Goal: Communication & Community: Answer question/provide support

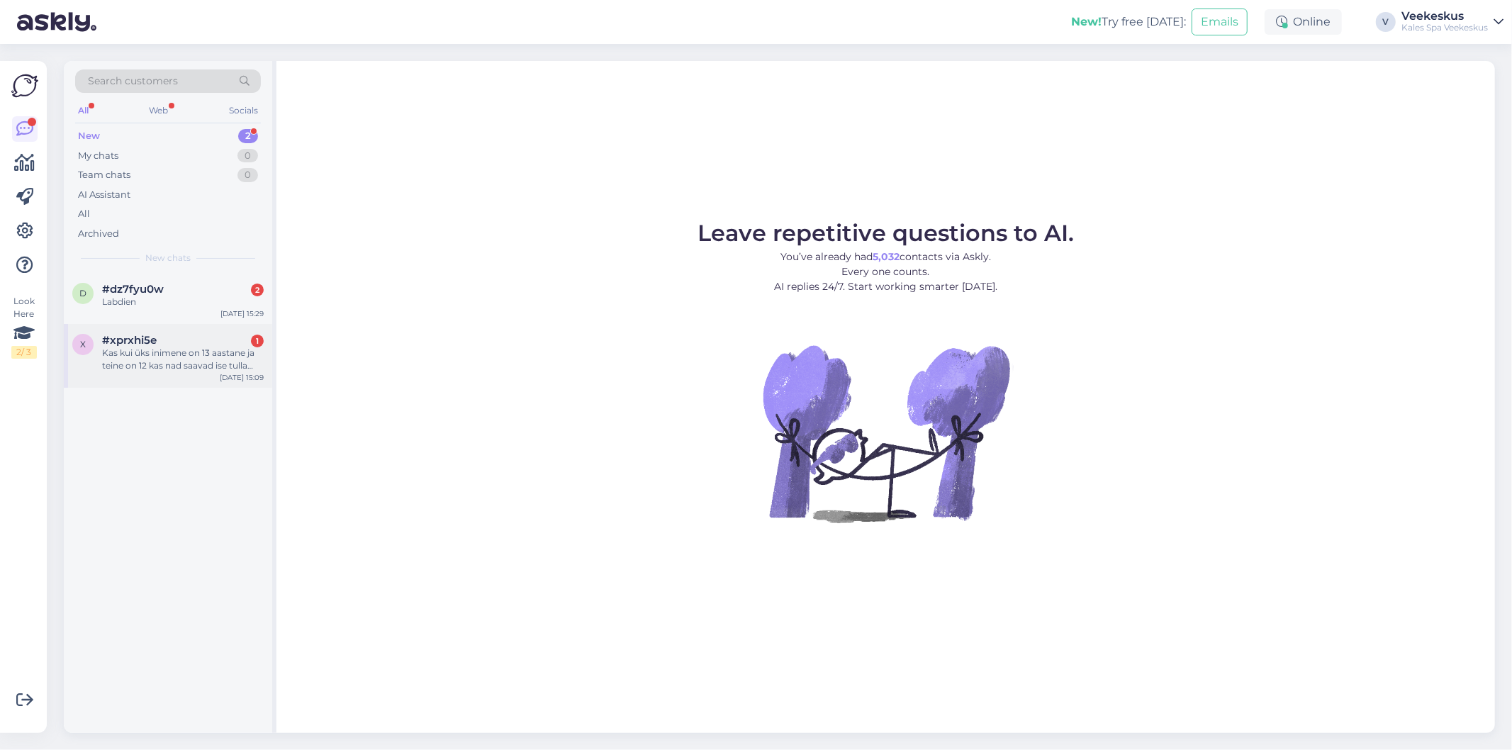
click at [228, 374] on div "[DATE] 15:09" at bounding box center [242, 377] width 44 height 11
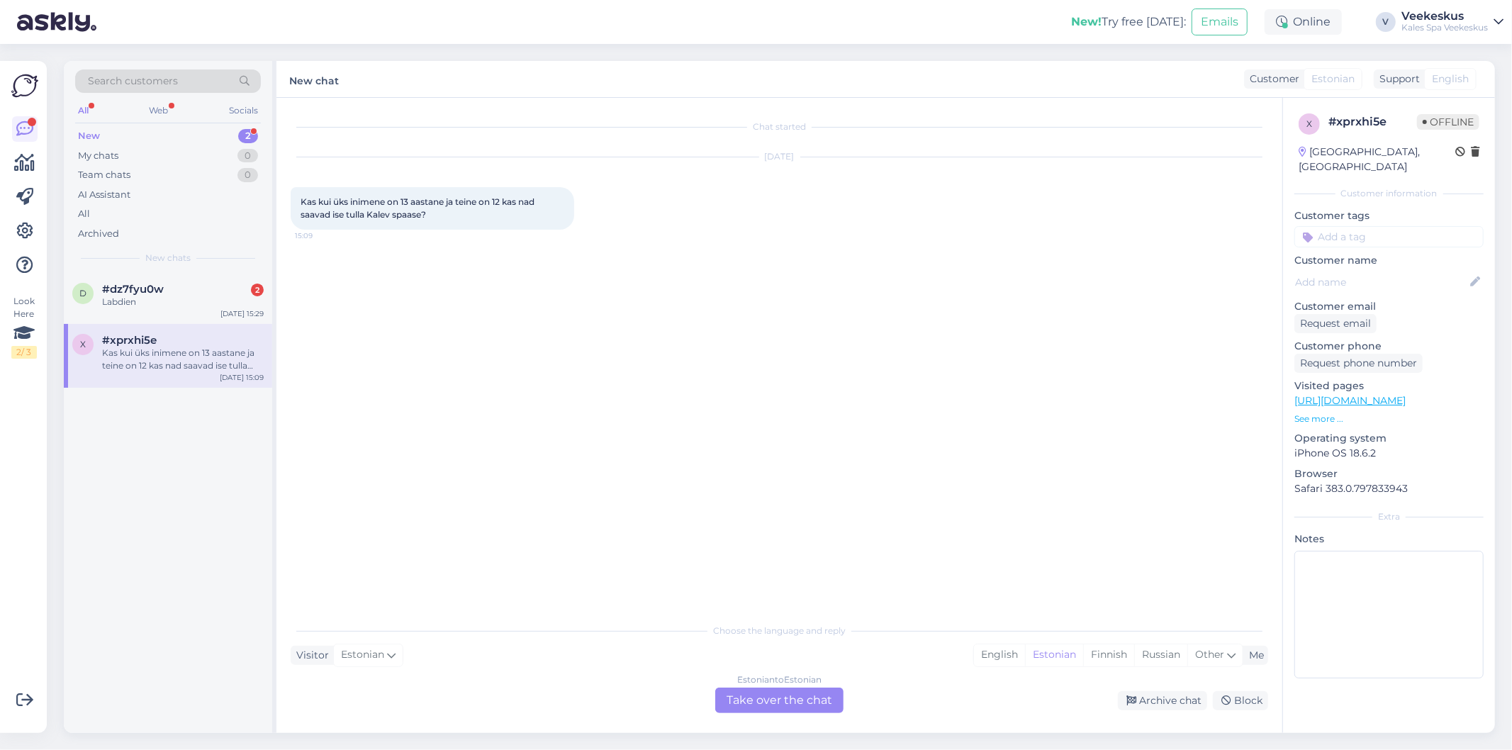
click at [824, 690] on div "Estonian to Estonian Take over the chat" at bounding box center [779, 700] width 128 height 26
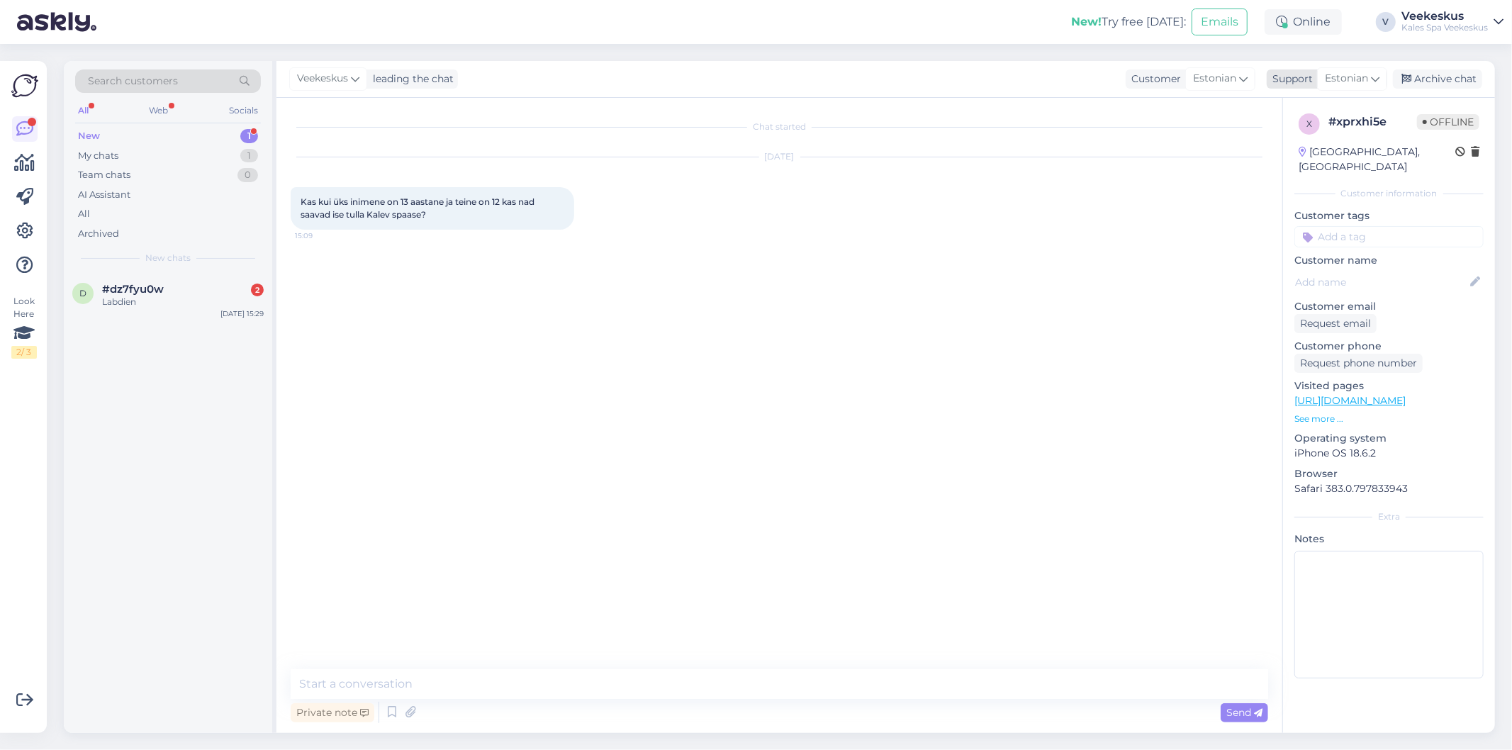
click at [1385, 85] on div "Estonian" at bounding box center [1352, 78] width 70 height 23
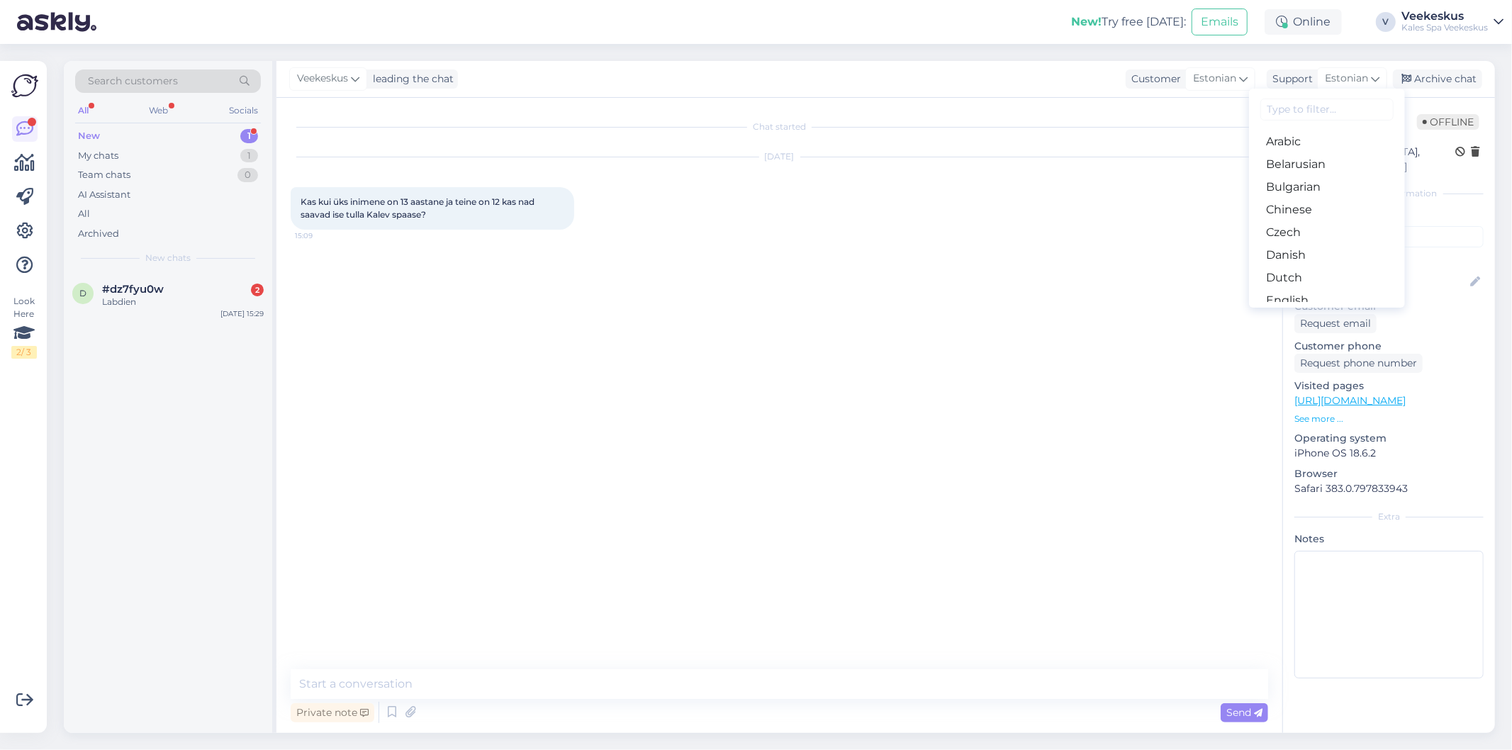
click at [1017, 276] on div "Chat started [DATE] Kas kui üks inimene on 13 aastane ja teine on 12 kas nad sa…" at bounding box center [786, 384] width 990 height 544
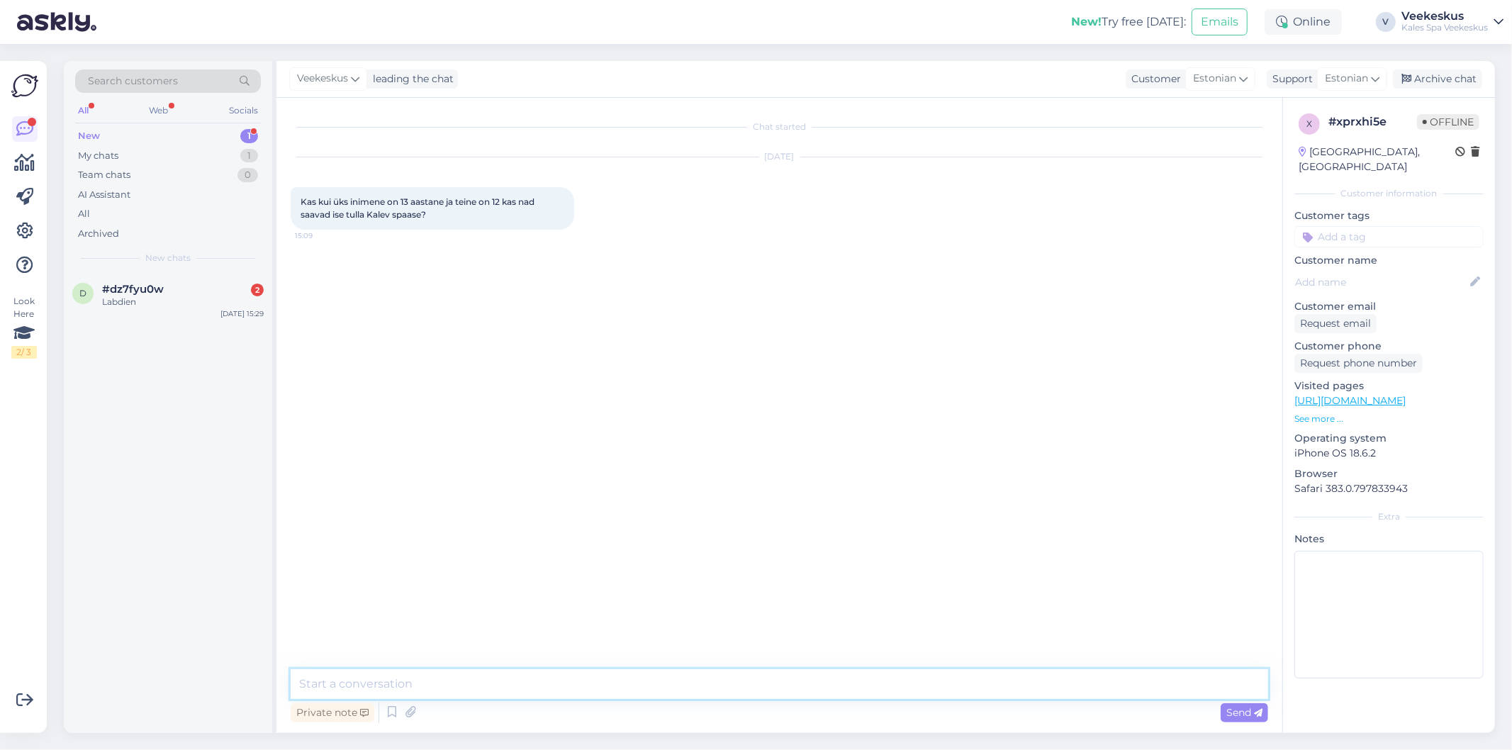
click at [493, 685] on textarea at bounding box center [779, 684] width 977 height 30
type textarea "Tere! [GEOGRAPHIC_DATA],"
click at [614, 687] on textarea "Tere! [GEOGRAPHIC_DATA]," at bounding box center [779, 684] width 977 height 30
click at [515, 677] on textarea "Tere! [GEOGRAPHIC_DATA]," at bounding box center [779, 684] width 977 height 30
click at [565, 554] on div "Chat started [DATE] Kas kui üks inimene on 13 aastane ja teine on 12 kas nad sa…" at bounding box center [786, 384] width 990 height 544
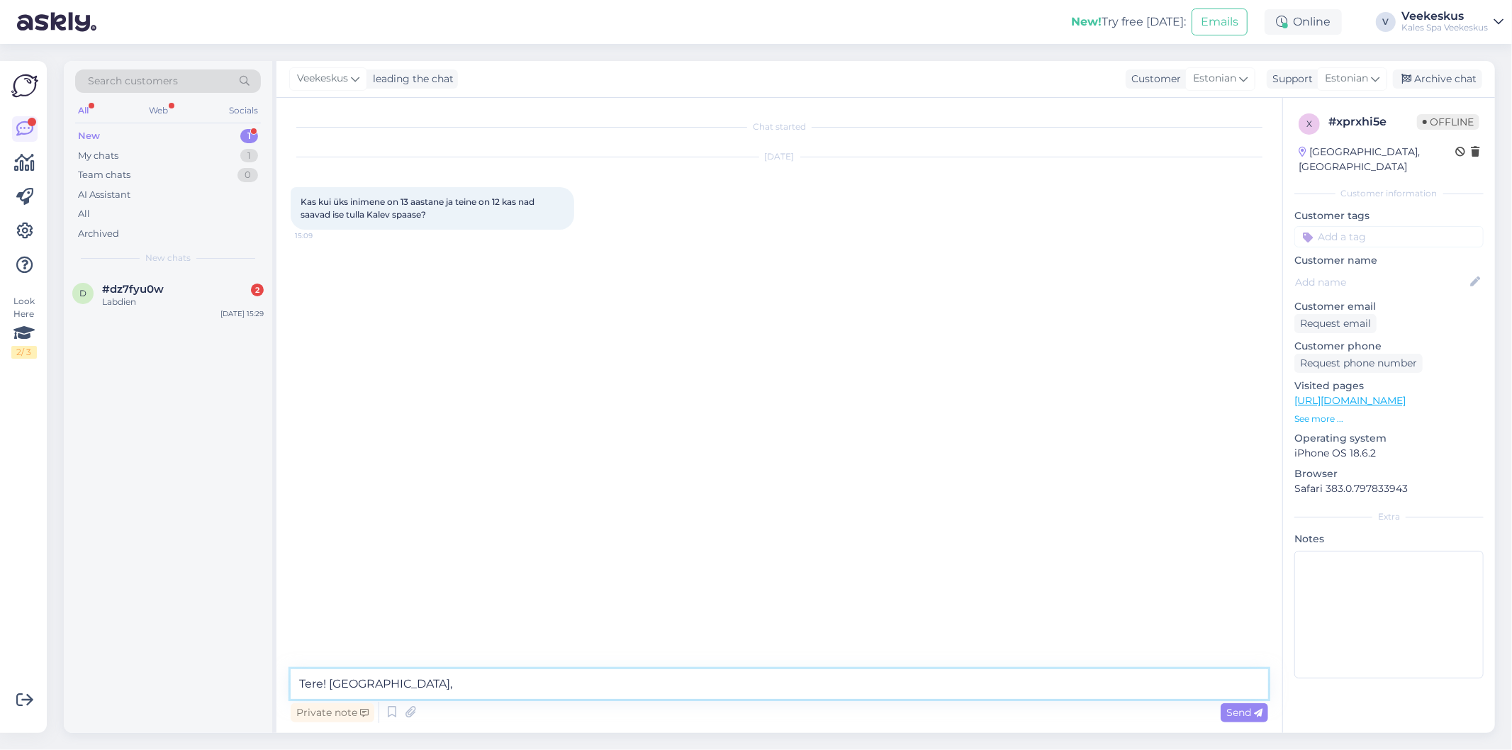
click at [437, 686] on textarea "Tere! [GEOGRAPHIC_DATA]," at bounding box center [779, 684] width 977 height 30
click at [659, 678] on textarea "Tere! [GEOGRAPHIC_DATA]," at bounding box center [779, 684] width 977 height 30
click at [677, 344] on div "Chat started [DATE] Kas kui üks inimene on 13 aastane ja teine on 12 kas nad sa…" at bounding box center [786, 384] width 990 height 544
click at [578, 677] on textarea "Tere! [GEOGRAPHIC_DATA]," at bounding box center [779, 684] width 977 height 30
click at [696, 590] on div "Chat started [DATE] Kas kui üks inimene on 13 aastane ja teine on 12 kas nad sa…" at bounding box center [786, 384] width 990 height 544
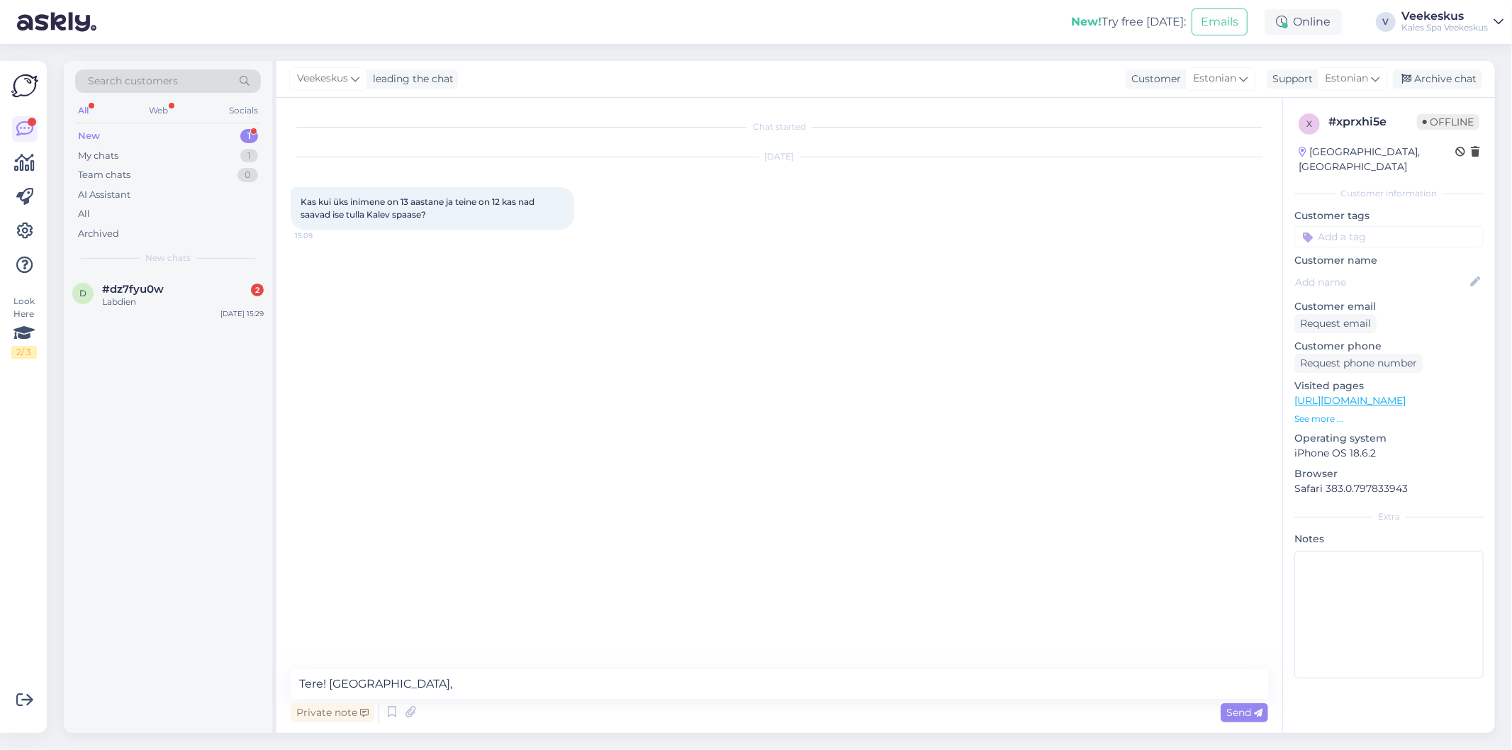
click at [575, 481] on div "Chat started [DATE] Kas kui üks inimene on 13 aastane ja teine on 12 kas nad sa…" at bounding box center [786, 384] width 990 height 544
click at [516, 685] on textarea "Tere! [GEOGRAPHIC_DATA]," at bounding box center [779, 684] width 977 height 30
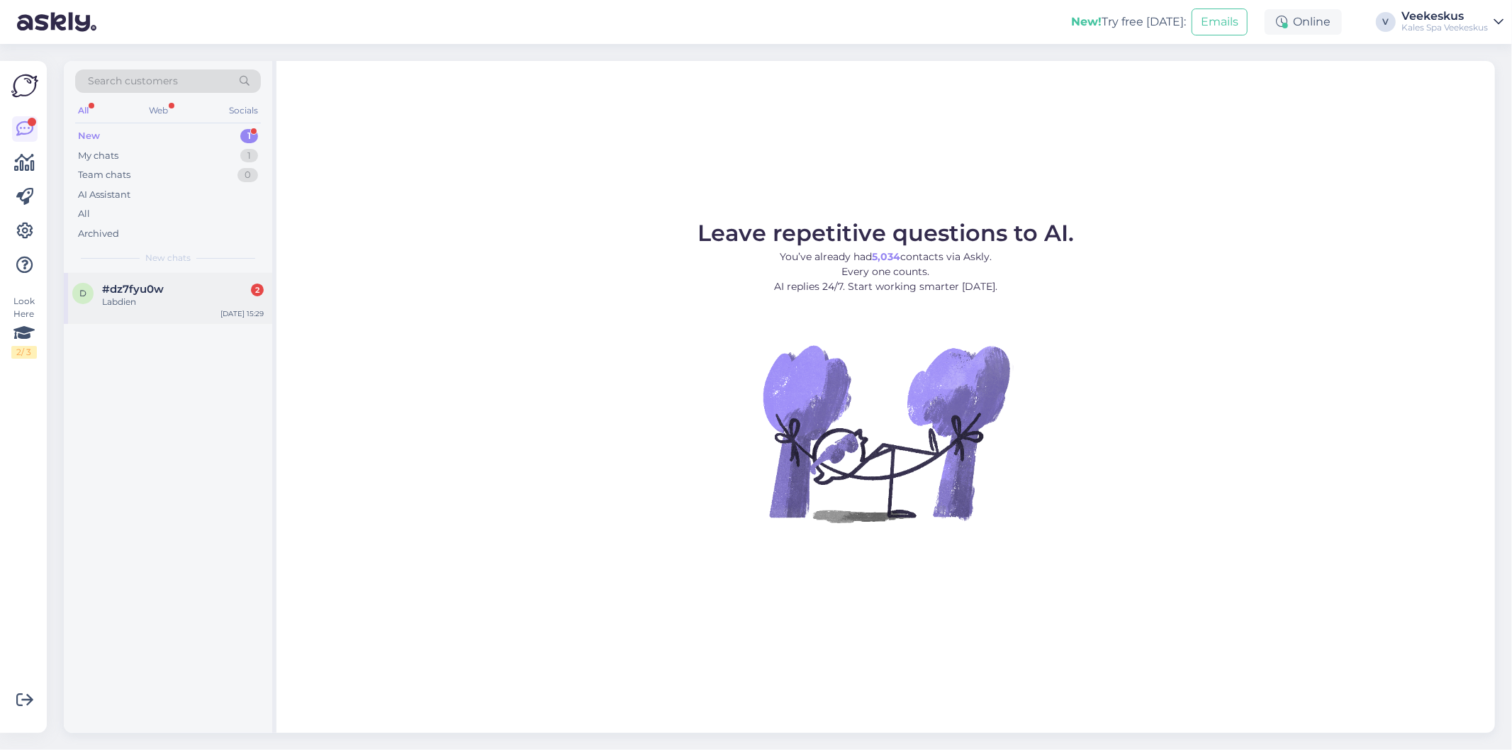
click at [168, 296] on div "Labdien" at bounding box center [183, 302] width 162 height 13
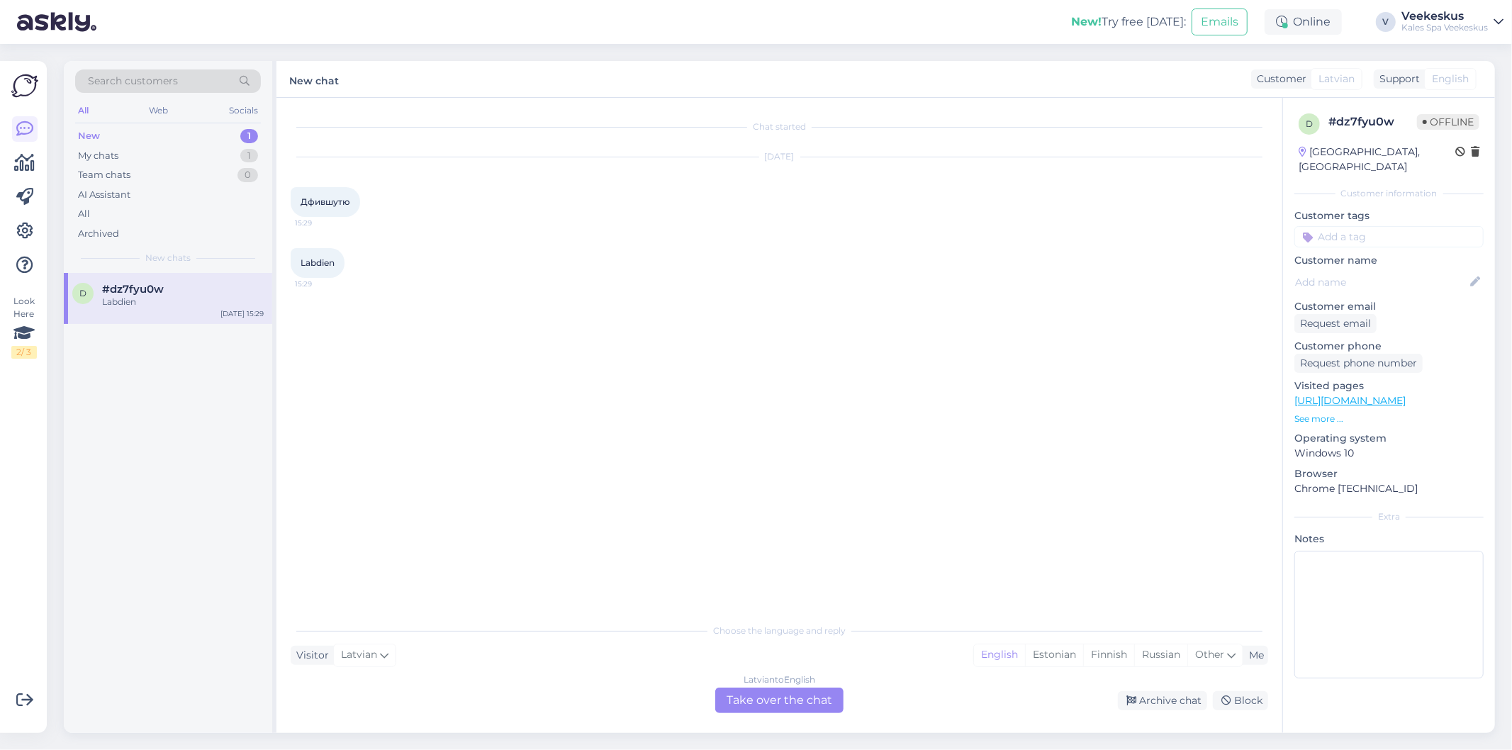
click at [759, 702] on div "Latvian to English Take over the chat" at bounding box center [779, 700] width 128 height 26
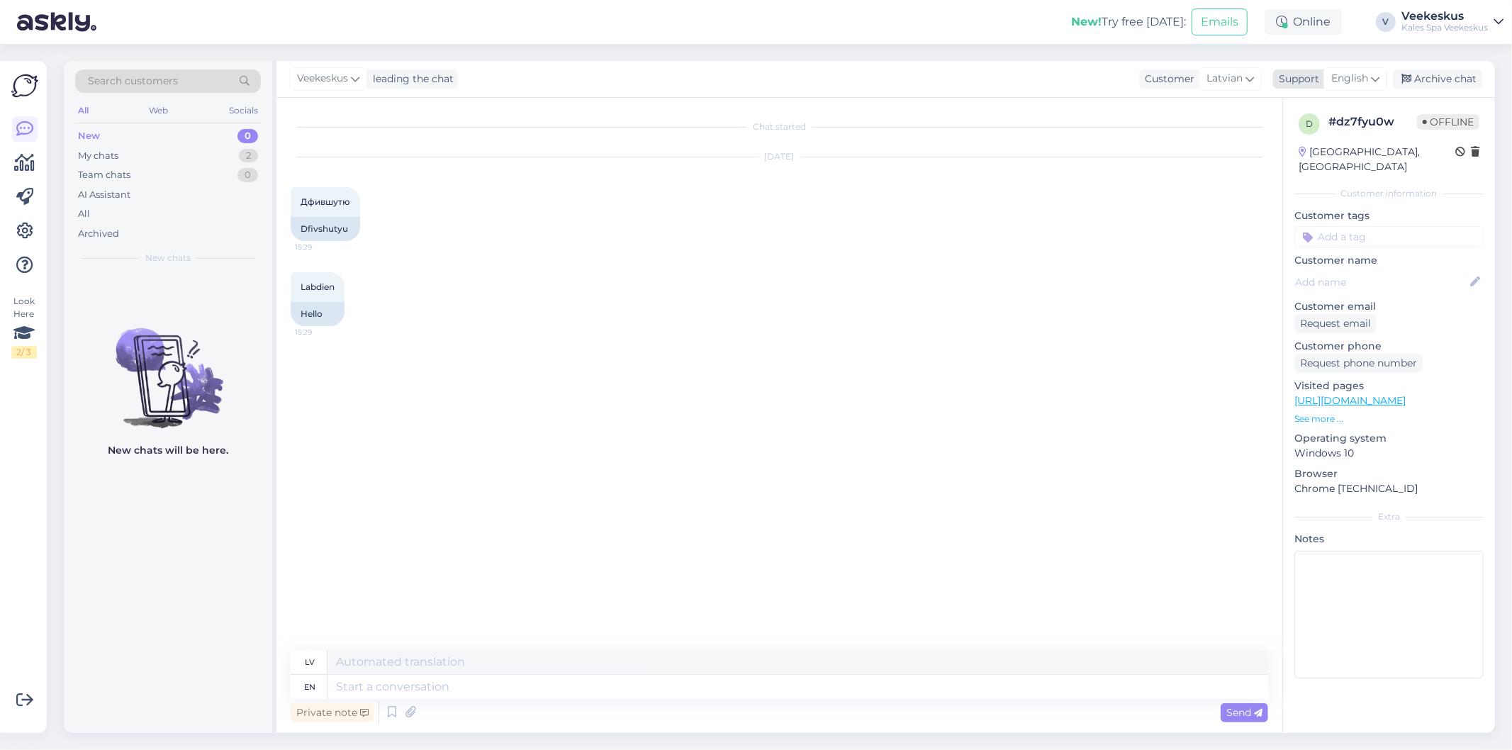
click at [1357, 82] on span "English" at bounding box center [1349, 79] width 37 height 16
type input "est"
click at [1317, 131] on link "Estonian" at bounding box center [1330, 141] width 156 height 23
click at [1443, 76] on div "Archive chat" at bounding box center [1437, 78] width 89 height 19
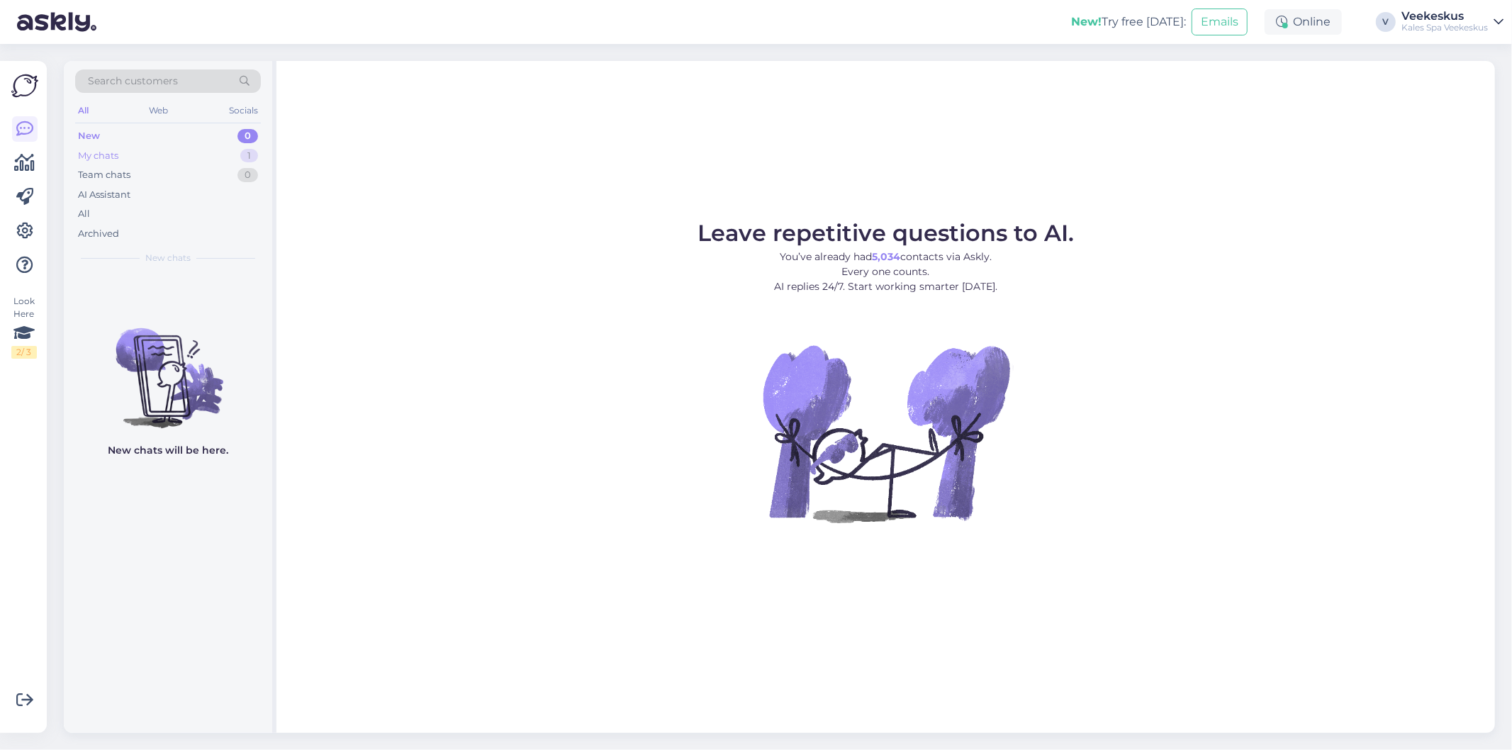
click at [159, 154] on div "My chats 1" at bounding box center [168, 156] width 186 height 20
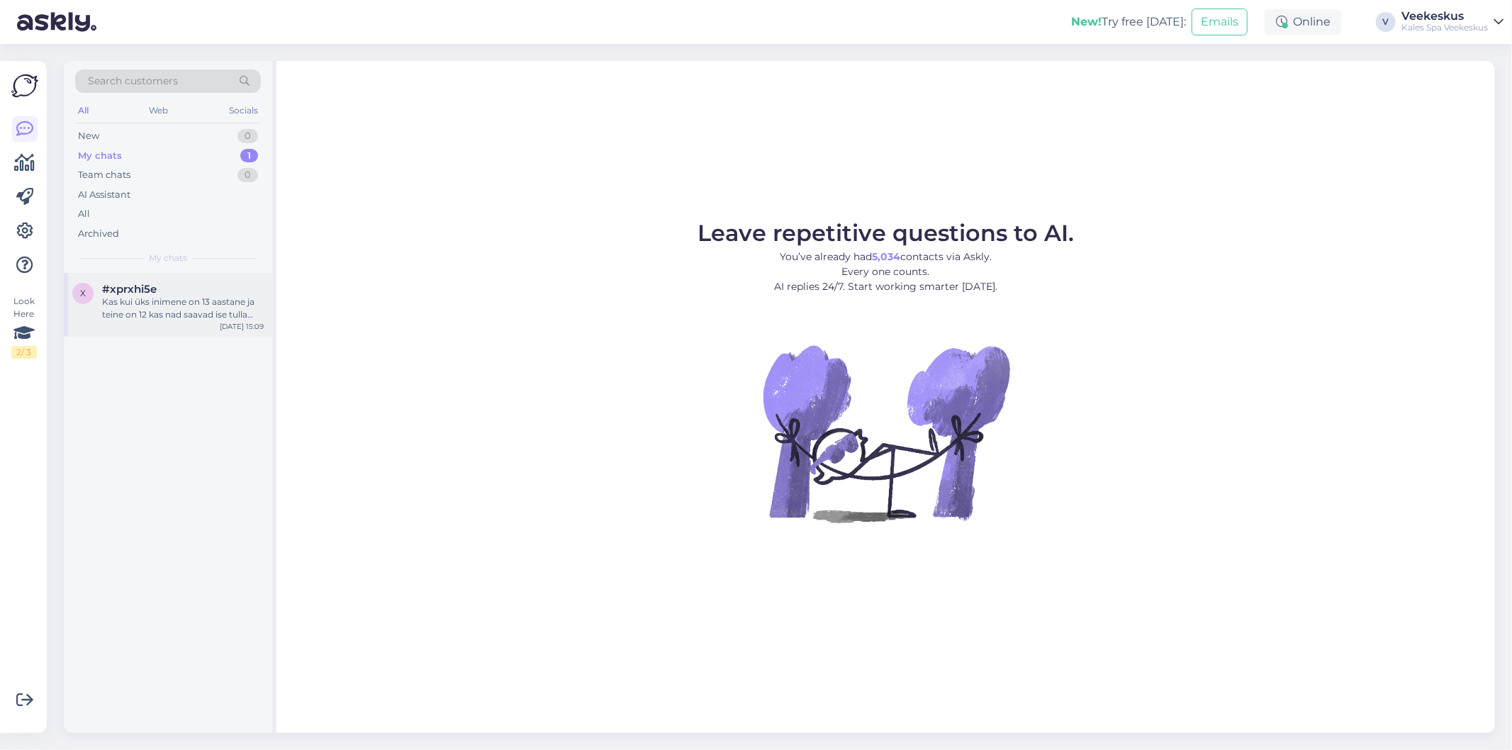
click at [218, 310] on div "Kas kui üks inimene on 13 aastane ja teine on 12 kas nad saavad ise tulla Kalev…" at bounding box center [183, 309] width 162 height 26
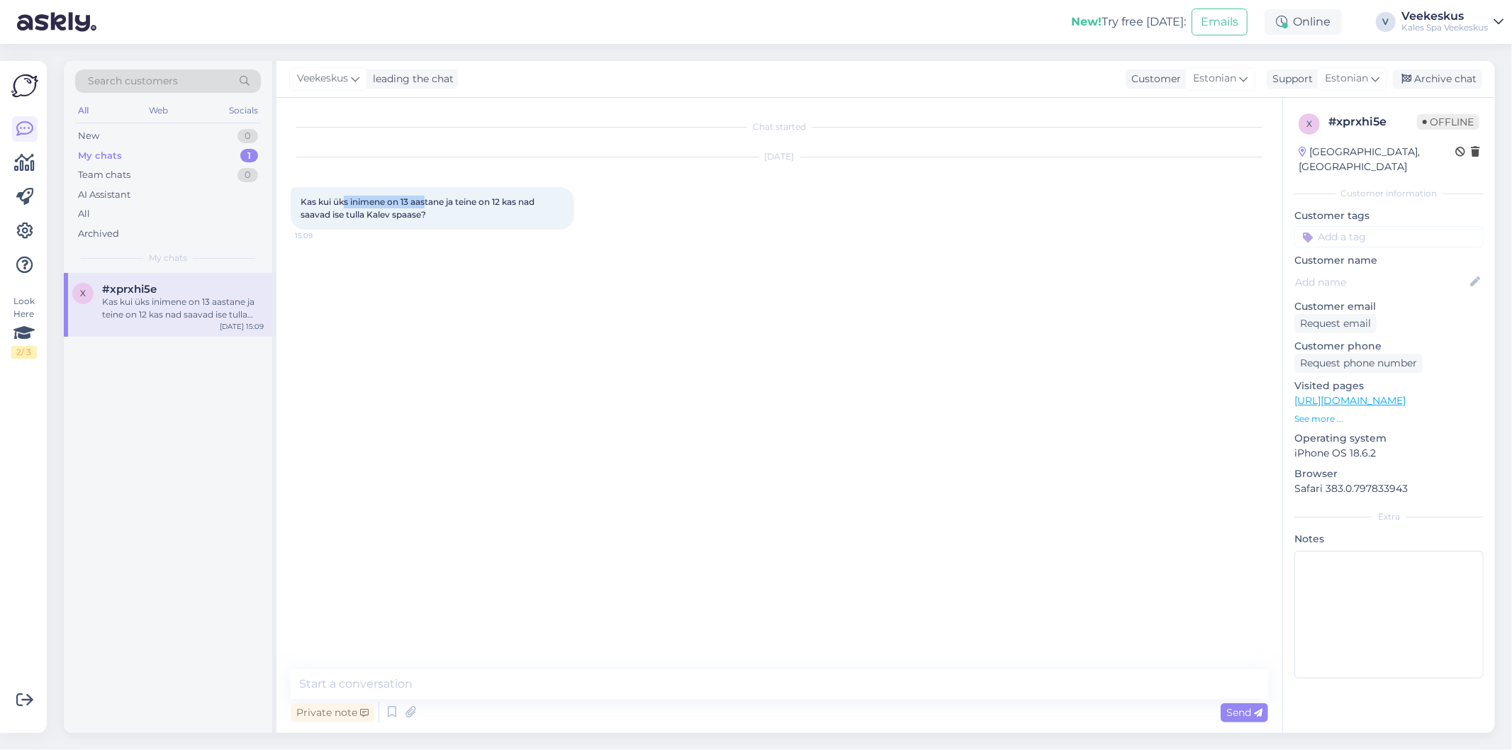
drag, startPoint x: 345, startPoint y: 202, endPoint x: 438, endPoint y: 204, distance: 92.9
click at [432, 204] on span "Kas kui üks inimene on 13 aastane ja teine on 12 kas nad saavad ise tulla Kalev…" at bounding box center [419, 207] width 236 height 23
click at [438, 204] on span "Kas kui üks inimene on 13 aastane ja teine on 12 kas nad saavad ise tulla Kalev…" at bounding box center [419, 207] width 236 height 23
drag, startPoint x: 444, startPoint y: 204, endPoint x: 540, endPoint y: 203, distance: 95.7
click at [492, 203] on span "Kas kui üks inimene on 13 aastane ja teine on 12 kas nad saavad ise tulla Kalev…" at bounding box center [419, 207] width 236 height 23
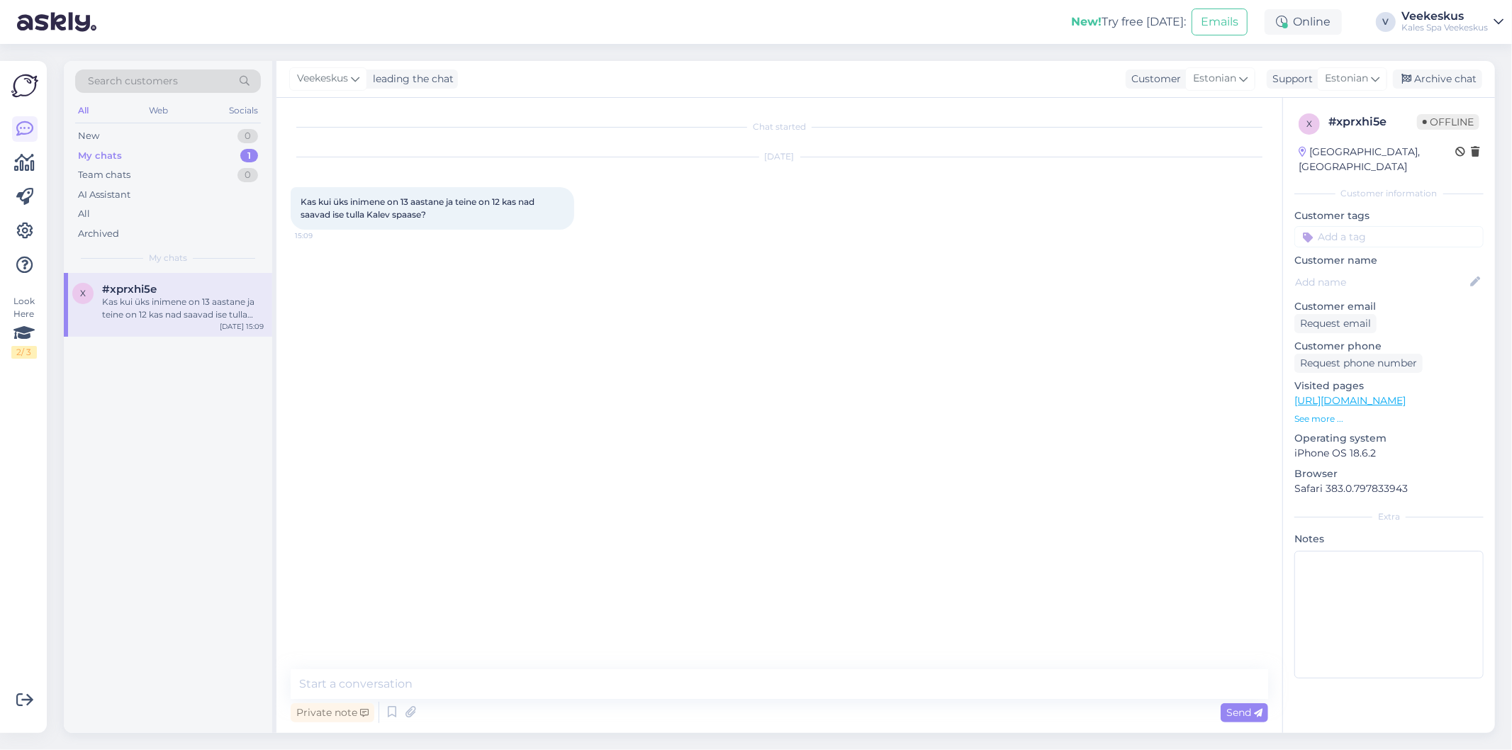
click at [537, 203] on span "Kas kui üks inimene on 13 aastane ja teine on 12 kas nad saavad ise tulla Kalev…" at bounding box center [419, 207] width 236 height 23
drag, startPoint x: 331, startPoint y: 218, endPoint x: 412, endPoint y: 218, distance: 80.8
click at [377, 218] on span "Kas kui üks inimene on 13 aastane ja teine on 12 kas nad saavad ise tulla Kalev…" at bounding box center [419, 207] width 236 height 23
click at [412, 218] on span "Kas kui üks inimene on 13 aastane ja teine on 12 kas nad saavad ise tulla Kalev…" at bounding box center [419, 207] width 236 height 23
drag, startPoint x: 330, startPoint y: 200, endPoint x: 520, endPoint y: 196, distance: 189.3
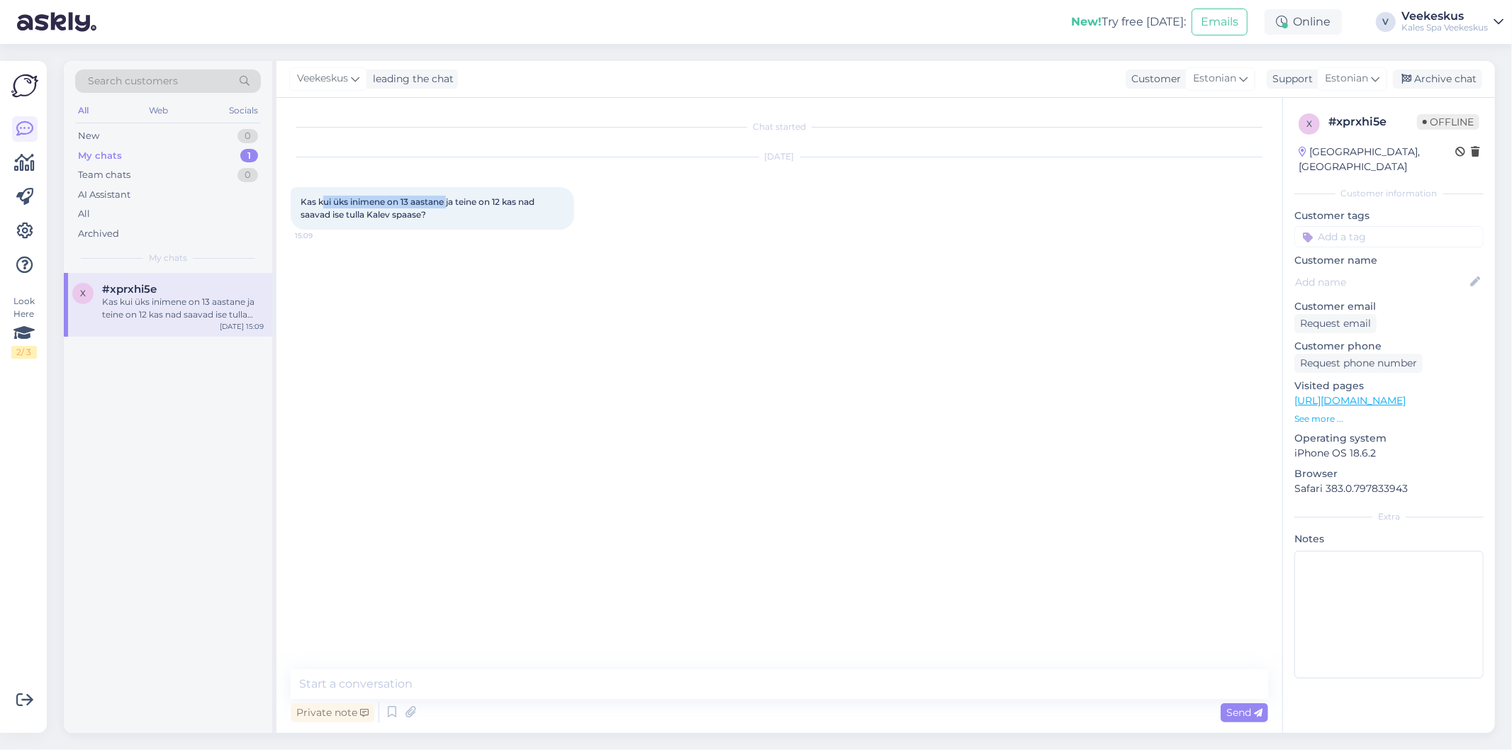
click at [508, 199] on span "Kas kui üks inimene on 13 aastane ja teine on 12 kas nad saavad ise tulla Kalev…" at bounding box center [419, 207] width 236 height 23
click at [520, 196] on span "Kas kui üks inimene on 13 aastane ja teine on 12 kas nad saavad ise tulla Kalev…" at bounding box center [419, 207] width 236 height 23
click at [444, 201] on span "Kas kui üks inimene on 13 aastane ja teine on 12 kas nad saavad ise tulla Kalev…" at bounding box center [419, 207] width 236 height 23
click at [464, 201] on span "Kas kui üks inimene on 13 aastane ja teine on 12 kas nad saavad ise tulla Kalev…" at bounding box center [419, 207] width 236 height 23
click at [465, 690] on textarea at bounding box center [779, 684] width 977 height 30
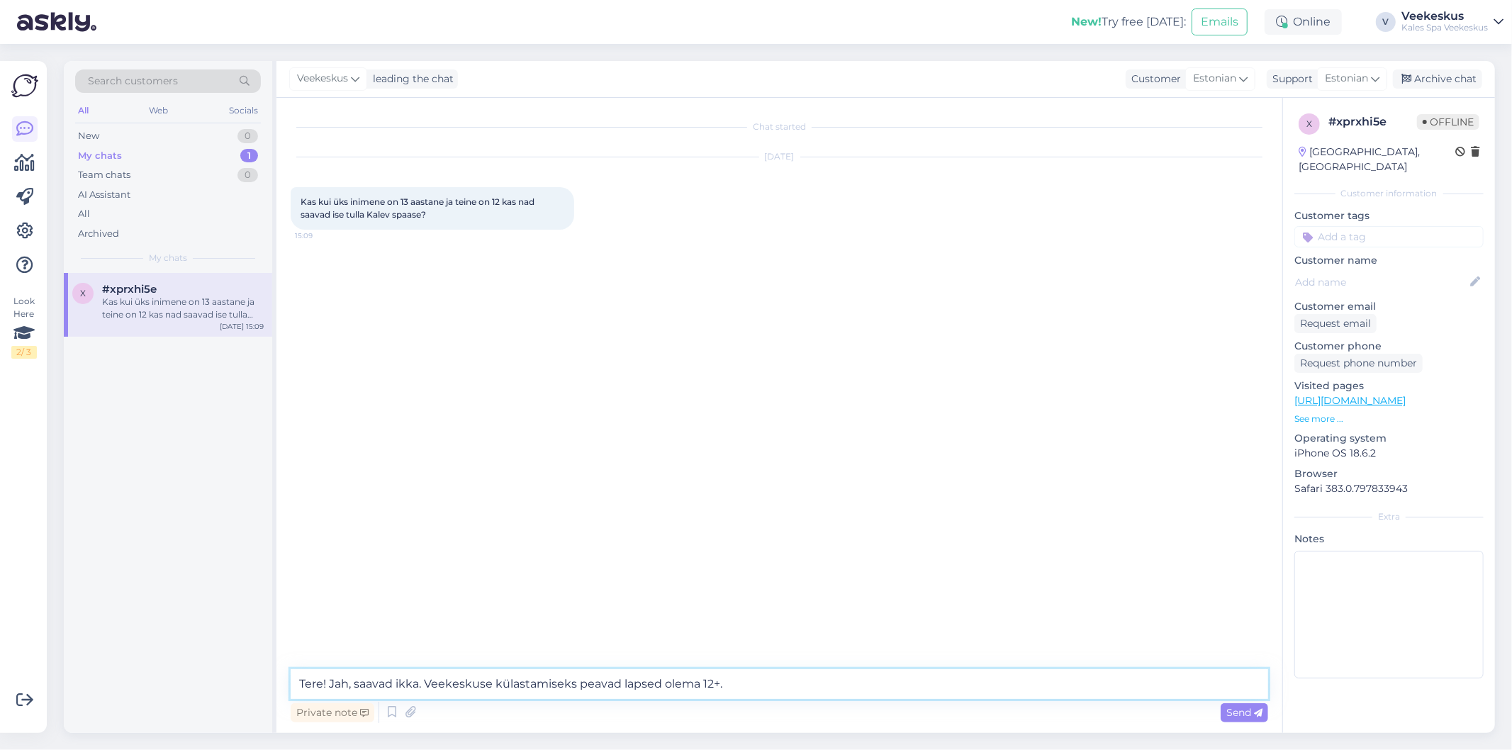
type textarea "Tere! Jah, saavad ikka. Veekeskuse külastamiseks peavad lapsed olema 12+."
drag, startPoint x: 1306, startPoint y: 699, endPoint x: 1271, endPoint y: 716, distance: 38.7
drag, startPoint x: 1271, startPoint y: 716, endPoint x: 822, endPoint y: 619, distance: 459.0
click at [717, 590] on div "Chat started [DATE] Kas kui üks inimene on 13 aastane ja teine on 12 kas nad sa…" at bounding box center [786, 384] width 990 height 544
click at [1247, 720] on div "Send" at bounding box center [1243, 712] width 47 height 19
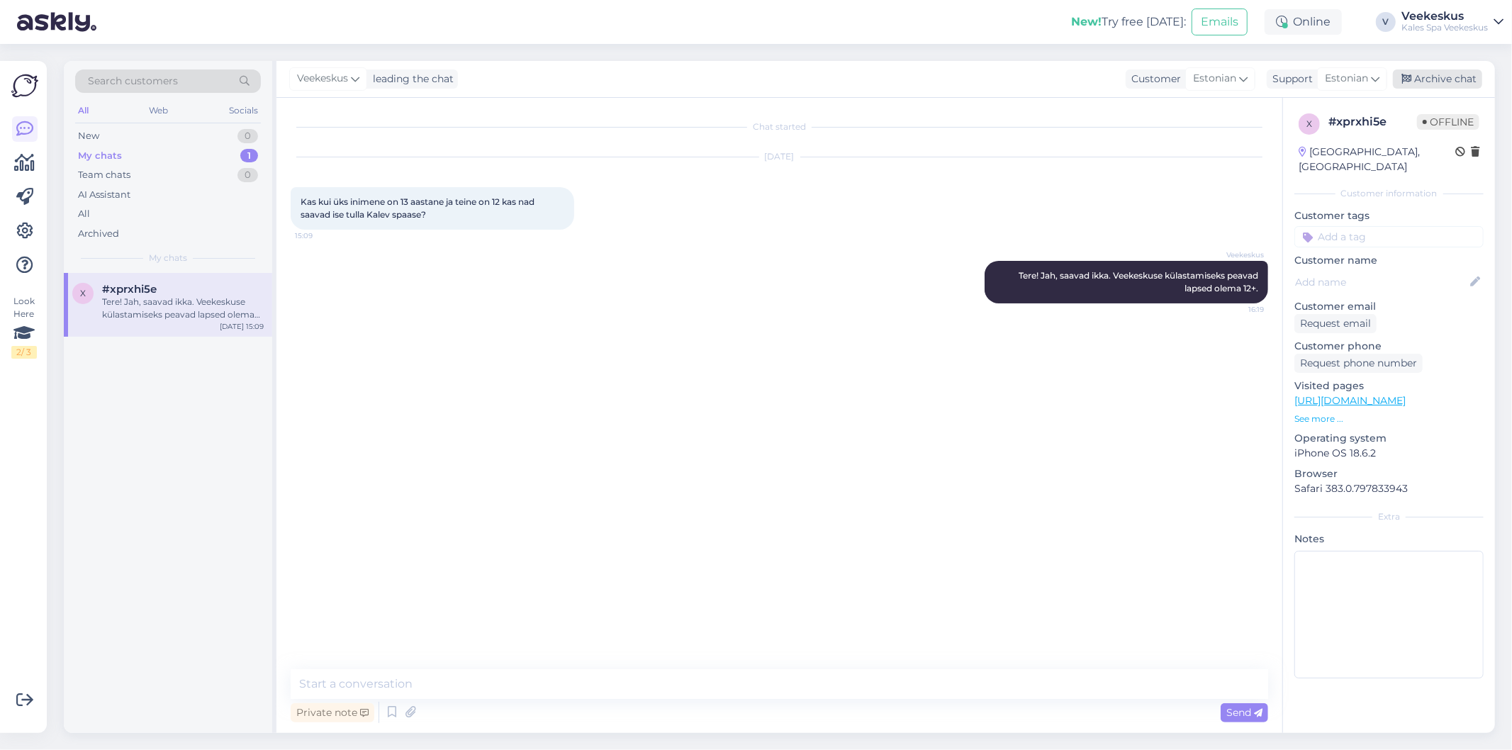
click at [1442, 86] on div "Archive chat" at bounding box center [1437, 78] width 89 height 19
